Goal: Navigation & Orientation: Find specific page/section

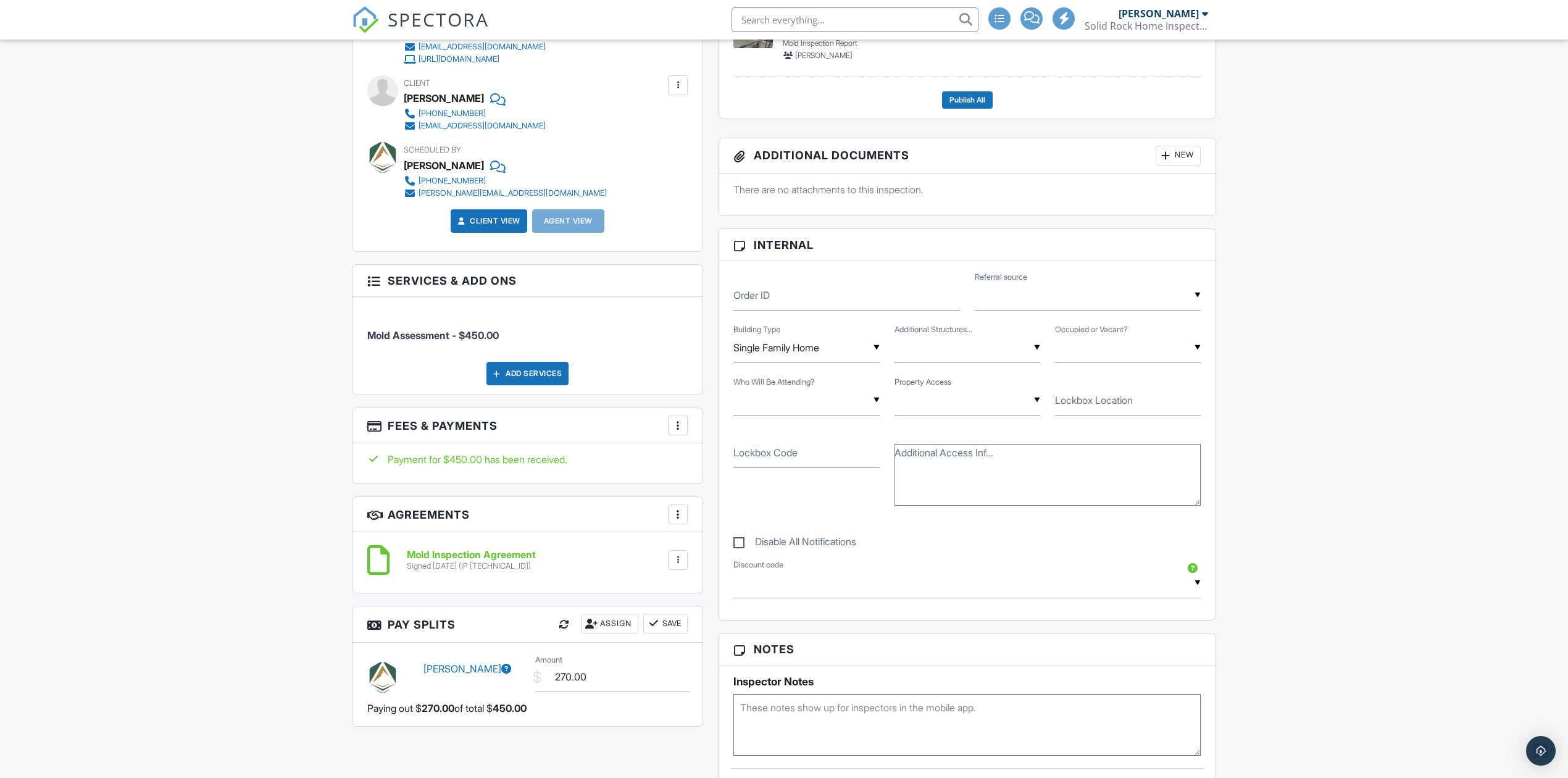
click at [454, 21] on span "SPECTORA" at bounding box center [438, 19] width 101 height 26
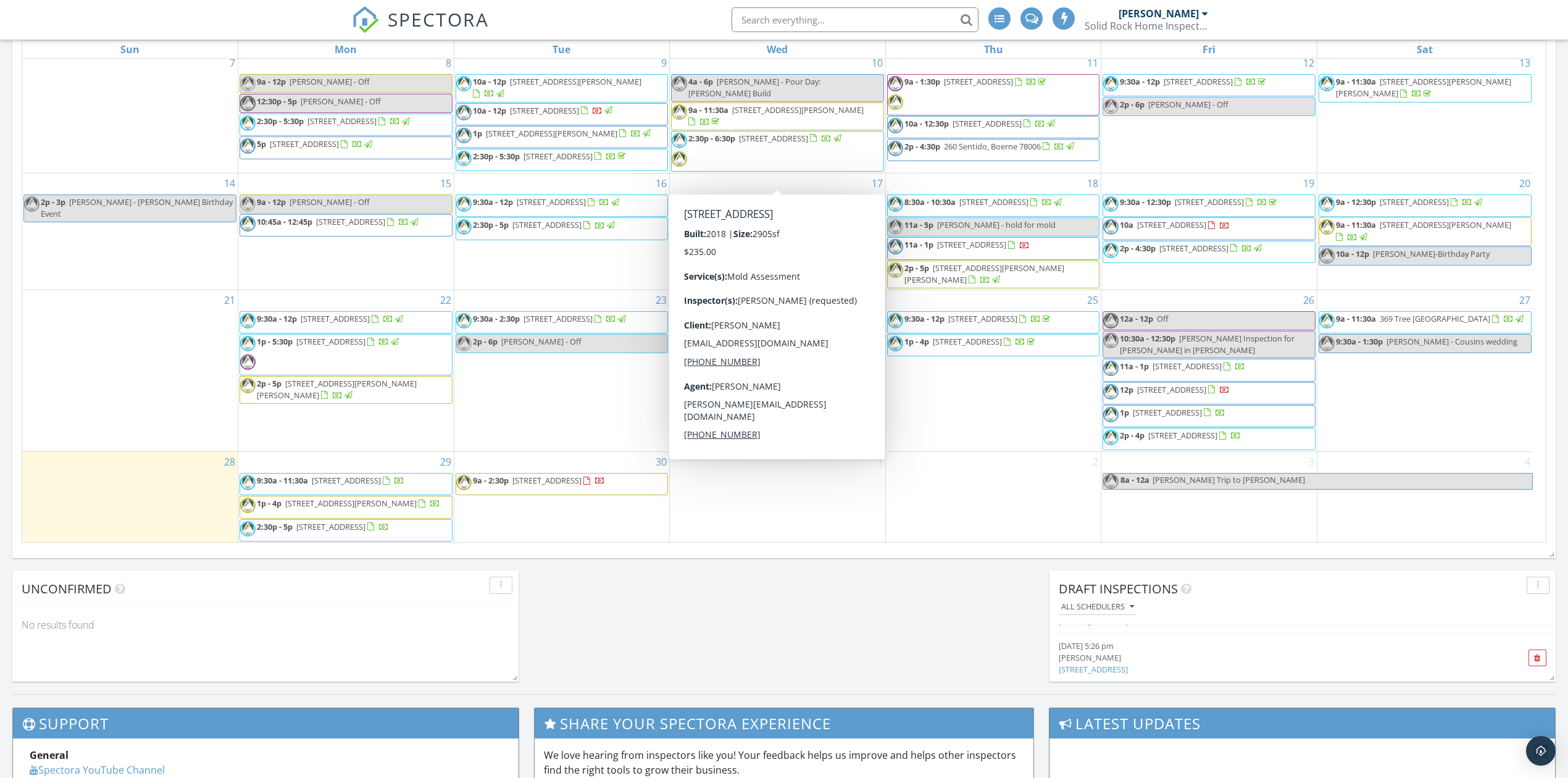
scroll to position [741, 0]
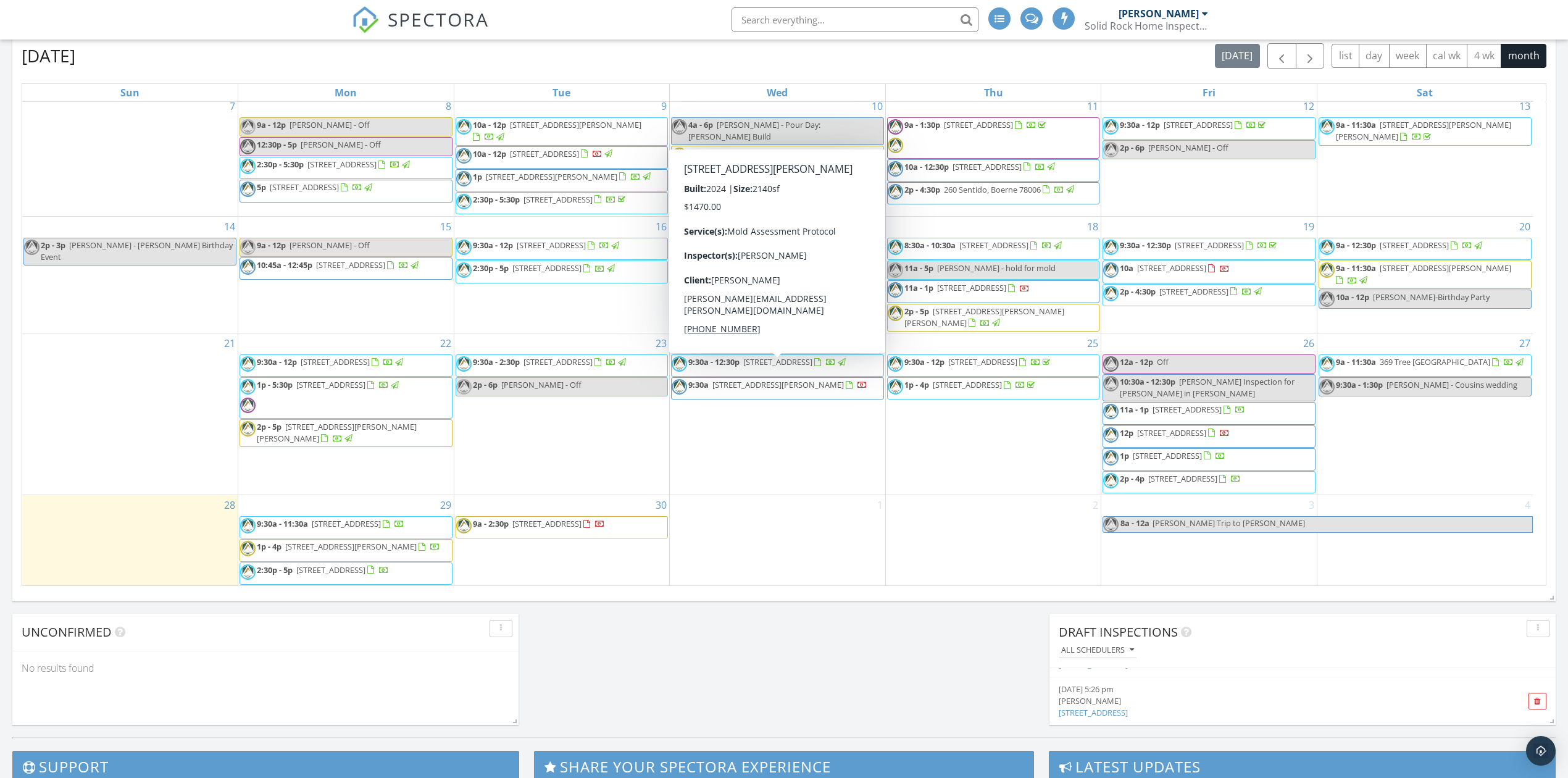
click at [756, 379] on span "[STREET_ADDRESS][PERSON_NAME]" at bounding box center [779, 384] width 131 height 11
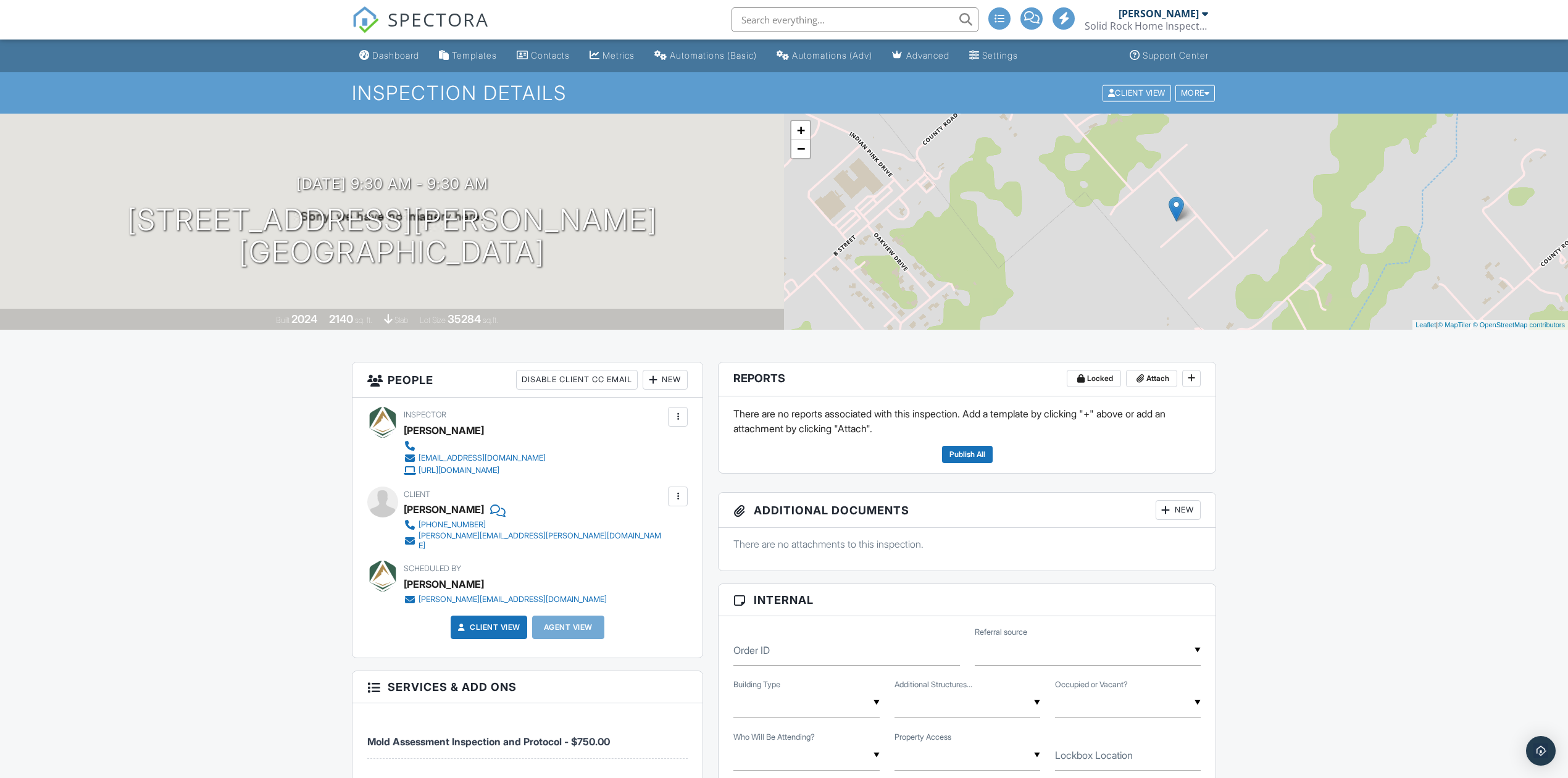
click at [436, 15] on span "SPECTORA" at bounding box center [438, 19] width 101 height 26
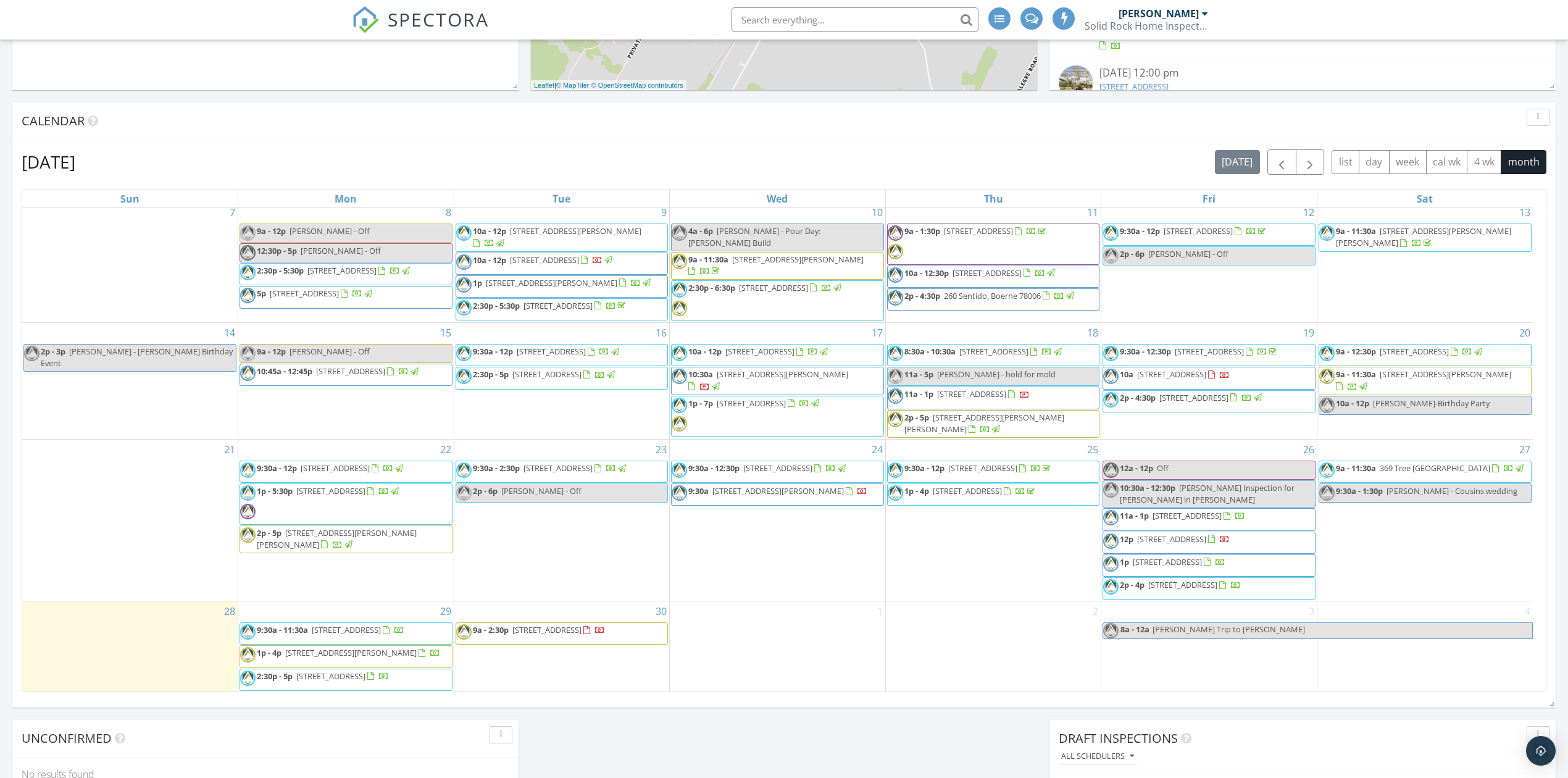
scroll to position [741, 0]
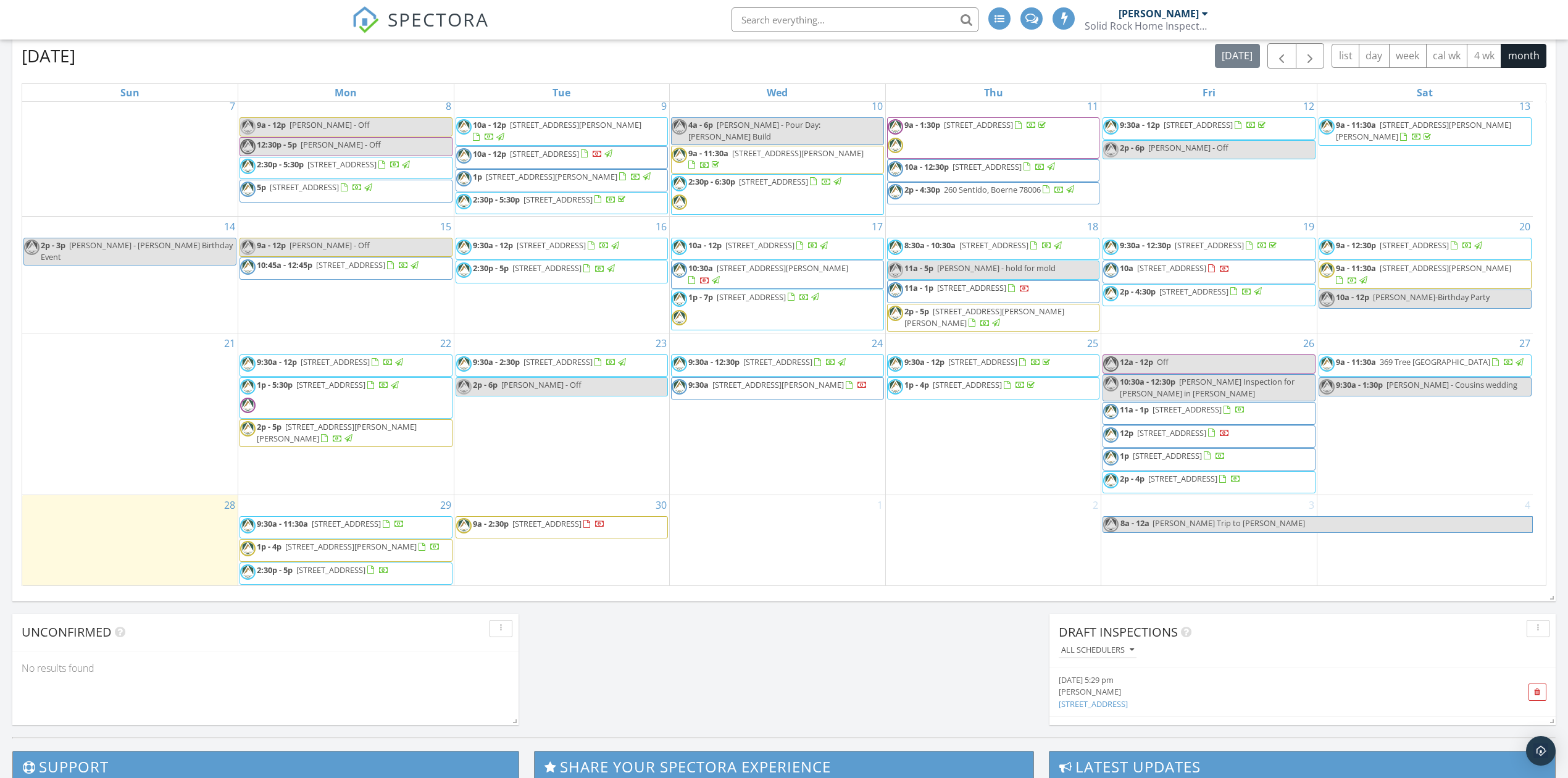
click at [667, 16] on div "SPECTORA Chris Stevens Solid Rock Home Inspections Role: Inspector Change Role …" at bounding box center [784, 19] width 864 height 40
click at [436, 10] on span "SPECTORA" at bounding box center [438, 19] width 101 height 26
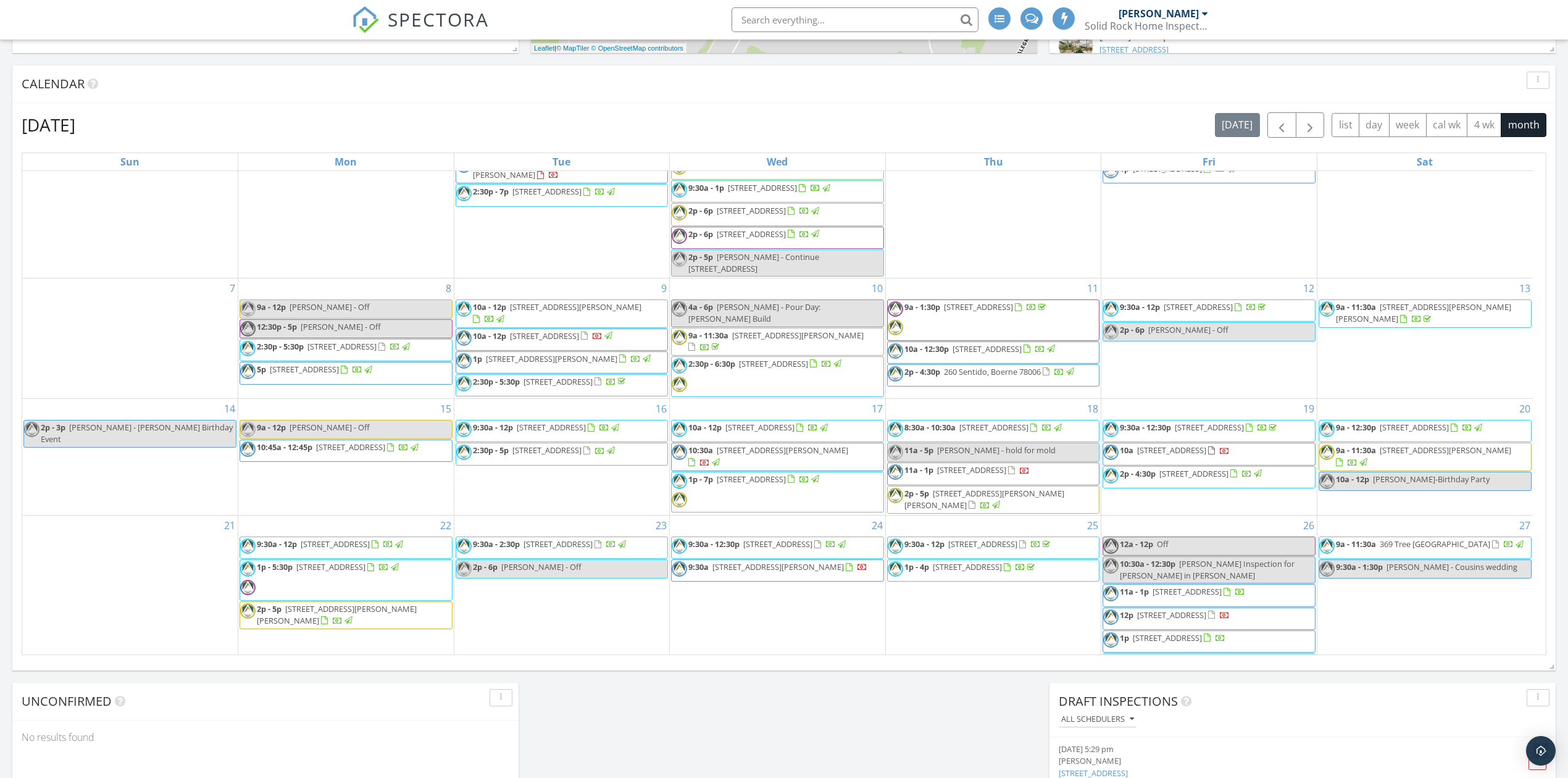
scroll to position [247, 0]
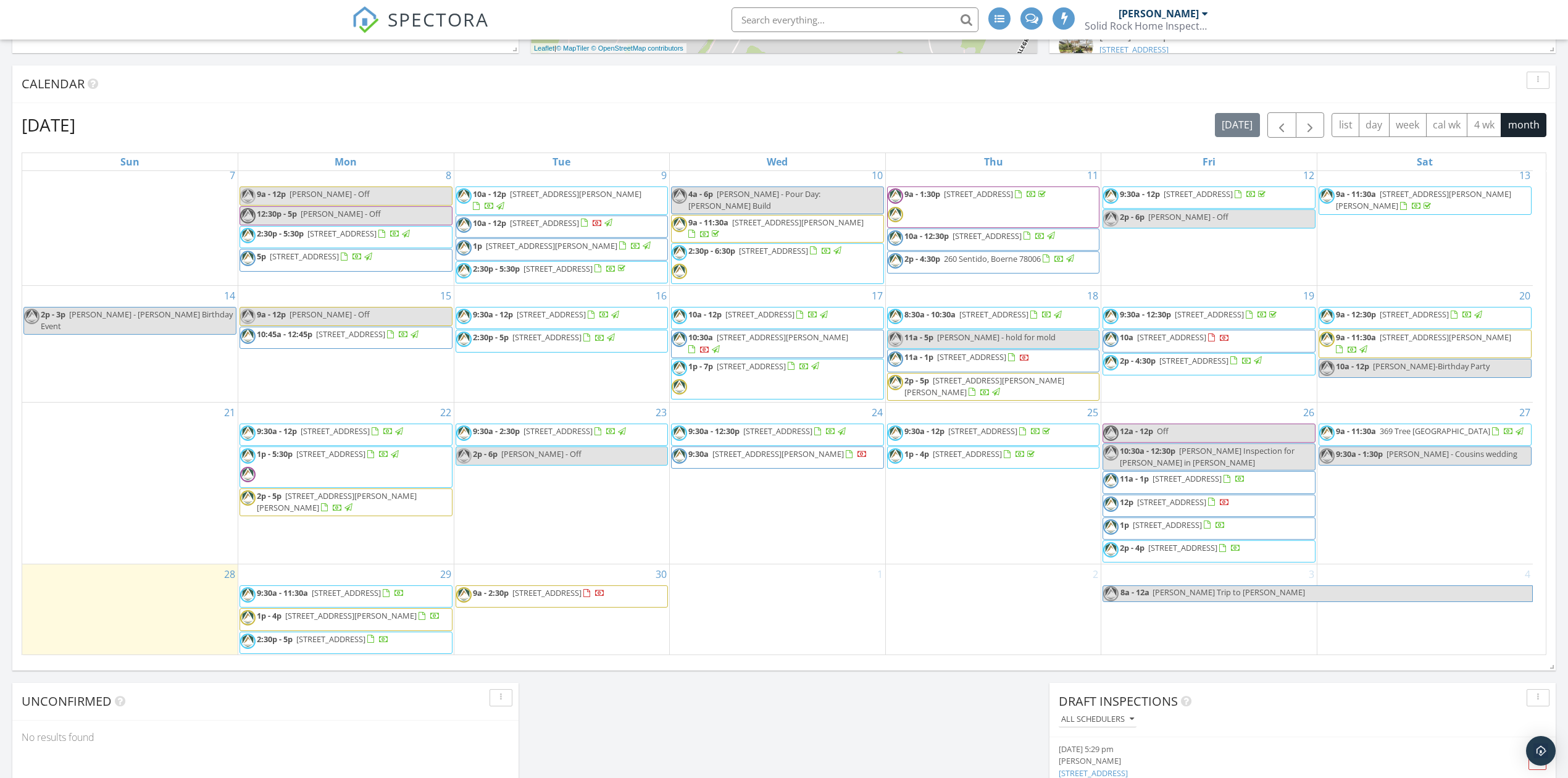
click at [422, 19] on span "SPECTORA" at bounding box center [438, 19] width 101 height 26
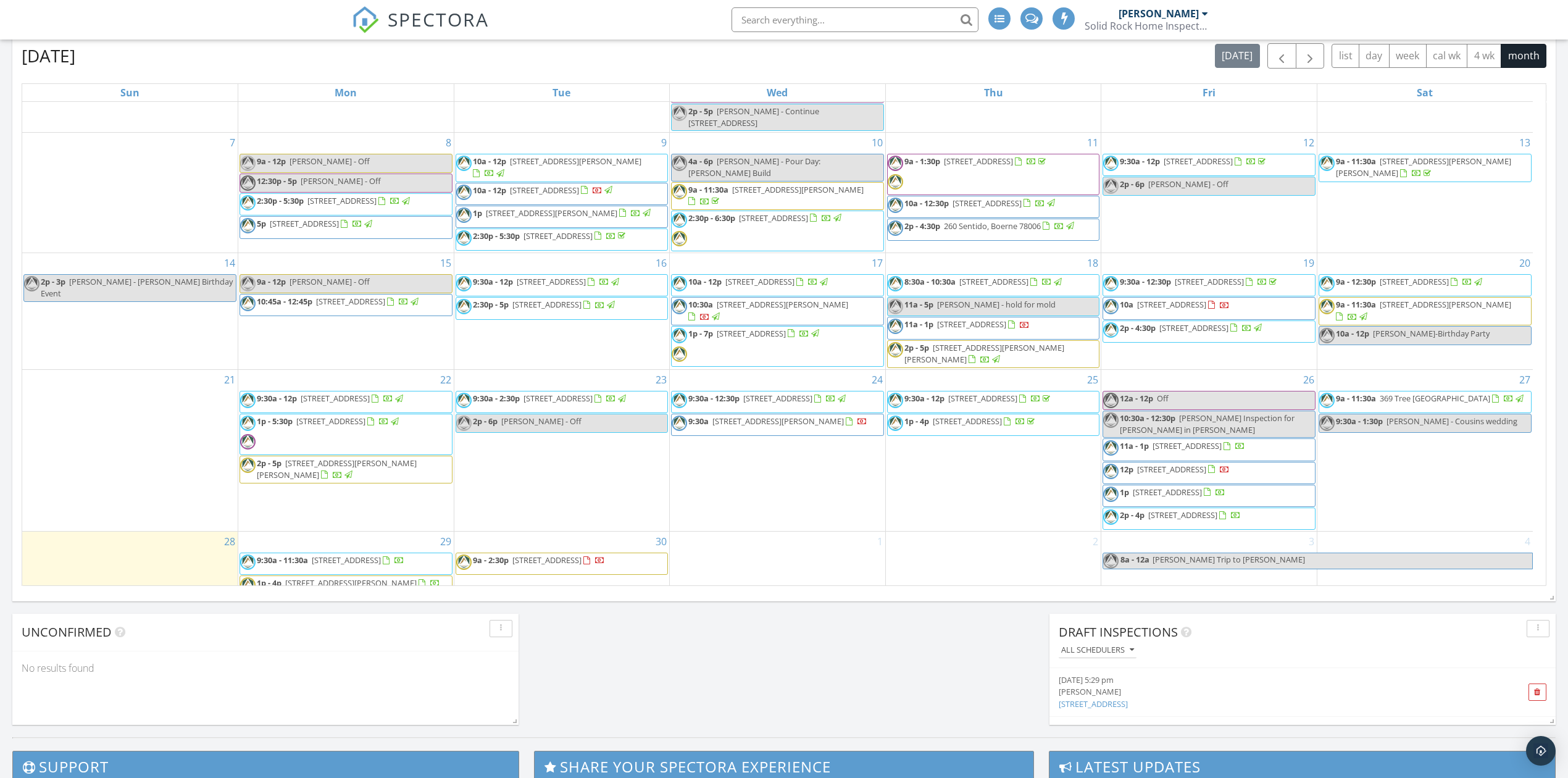
scroll to position [247, 0]
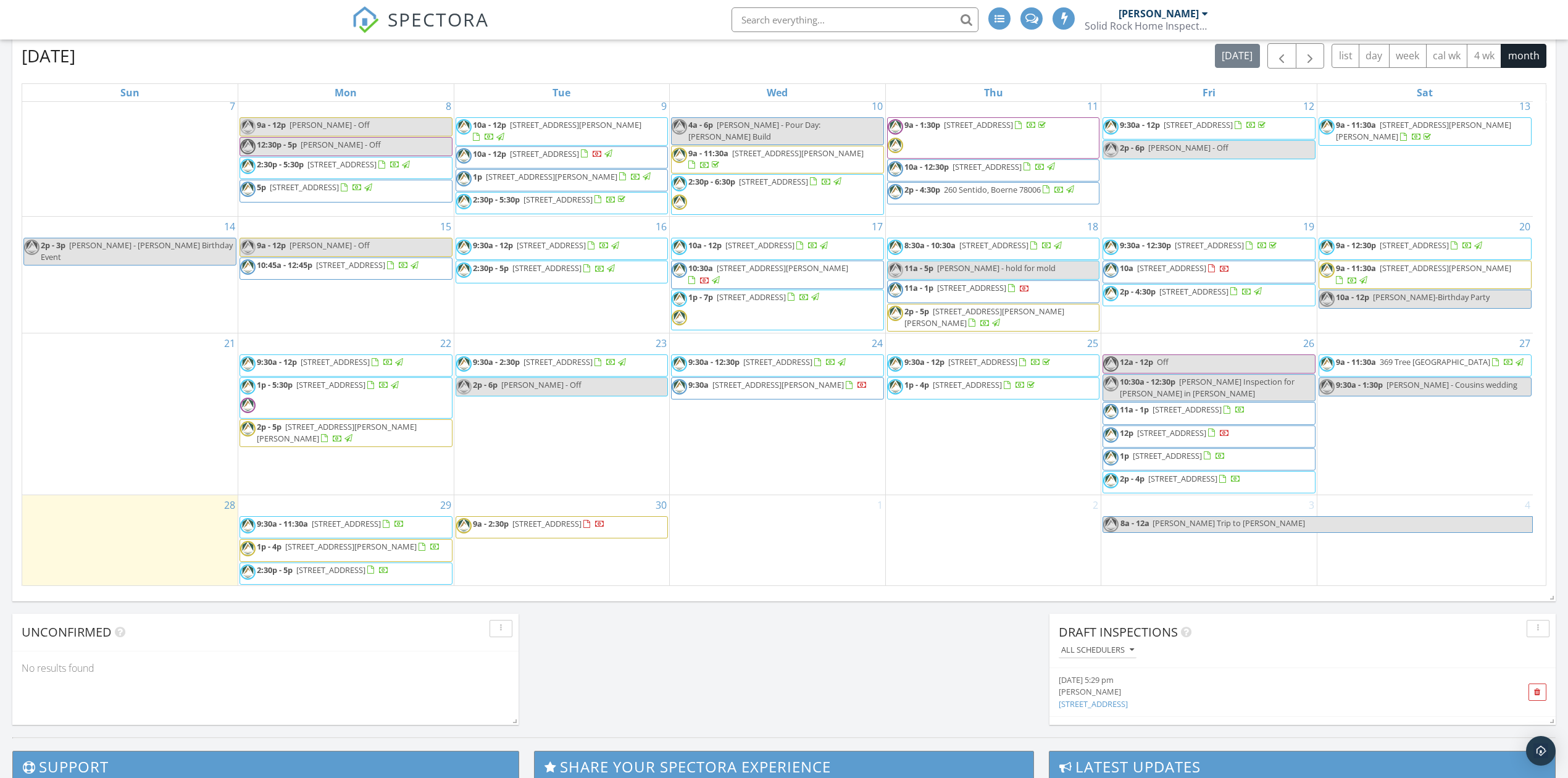
click at [230, 52] on div "[DATE] [DATE] list day week cal wk 4 wk month" at bounding box center [784, 56] width 1525 height 25
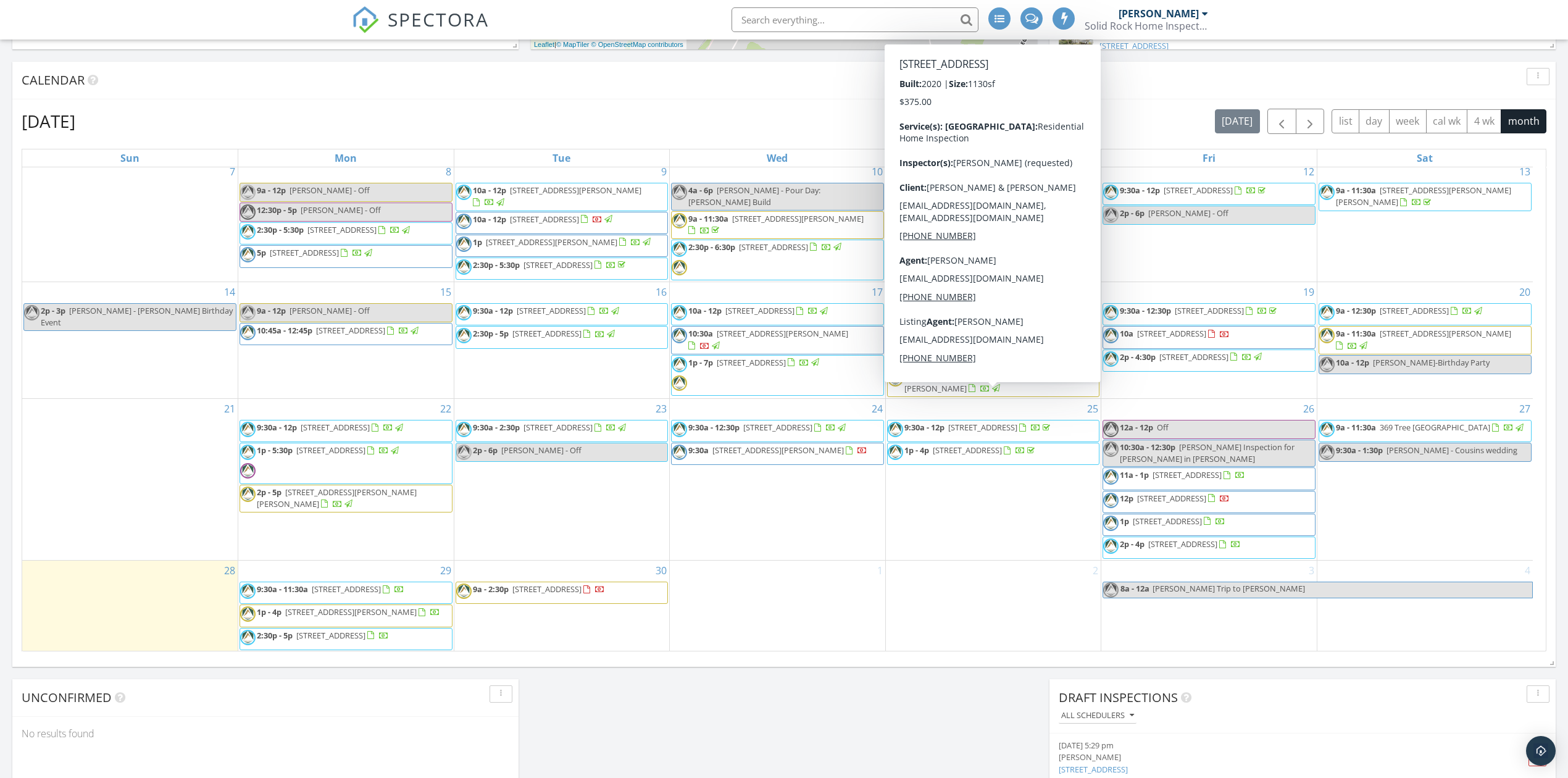
scroll to position [672, 0]
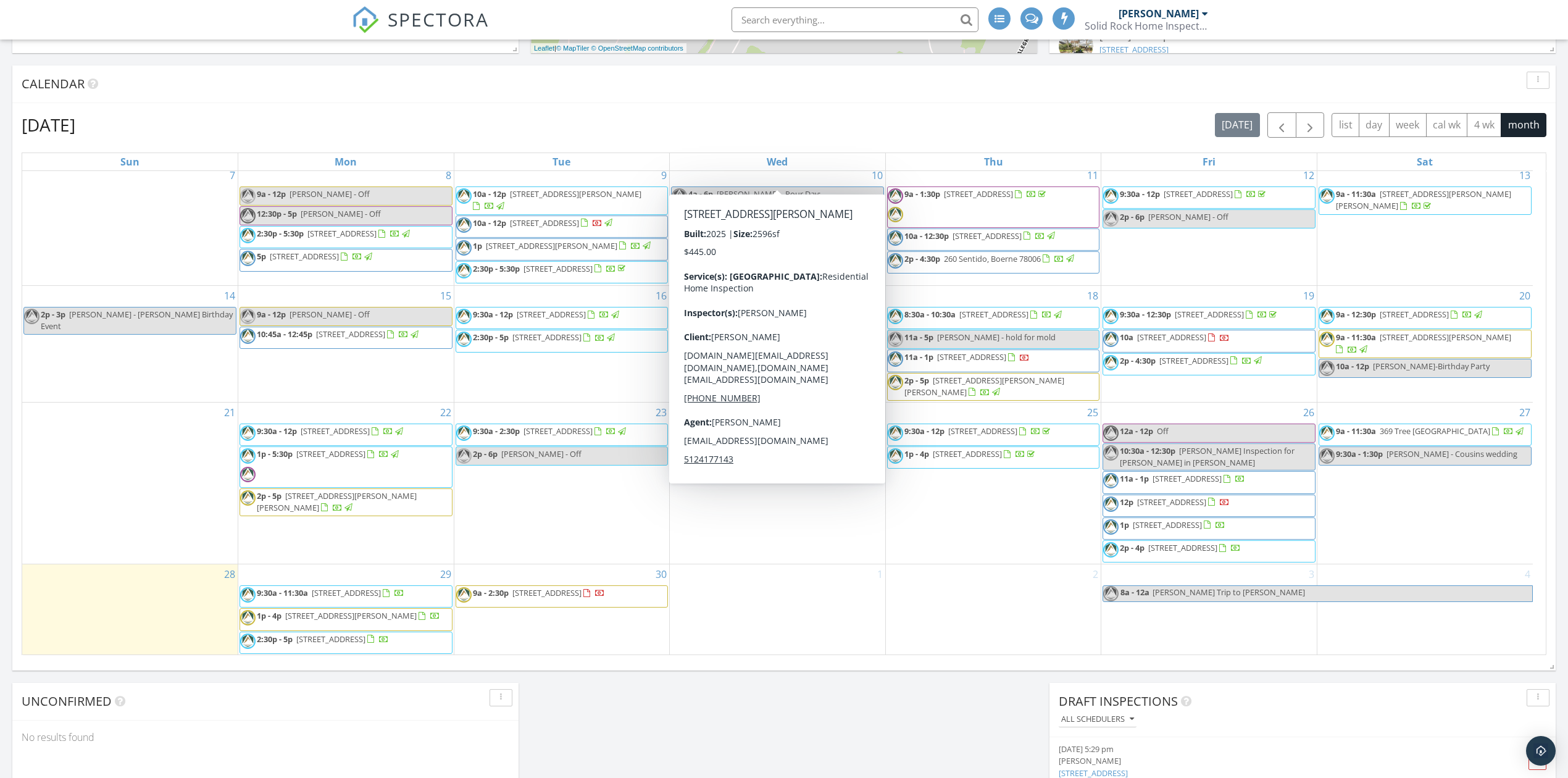
click at [270, 89] on div "Calendar" at bounding box center [775, 84] width 1506 height 19
